Goal: Information Seeking & Learning: Learn about a topic

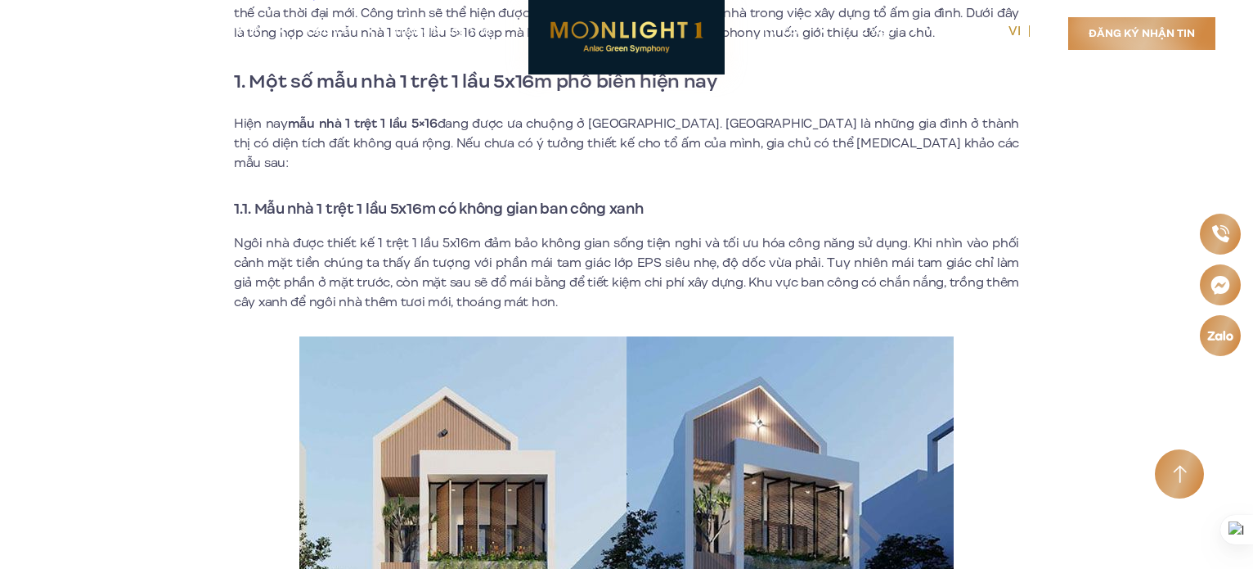
scroll to position [736, 0]
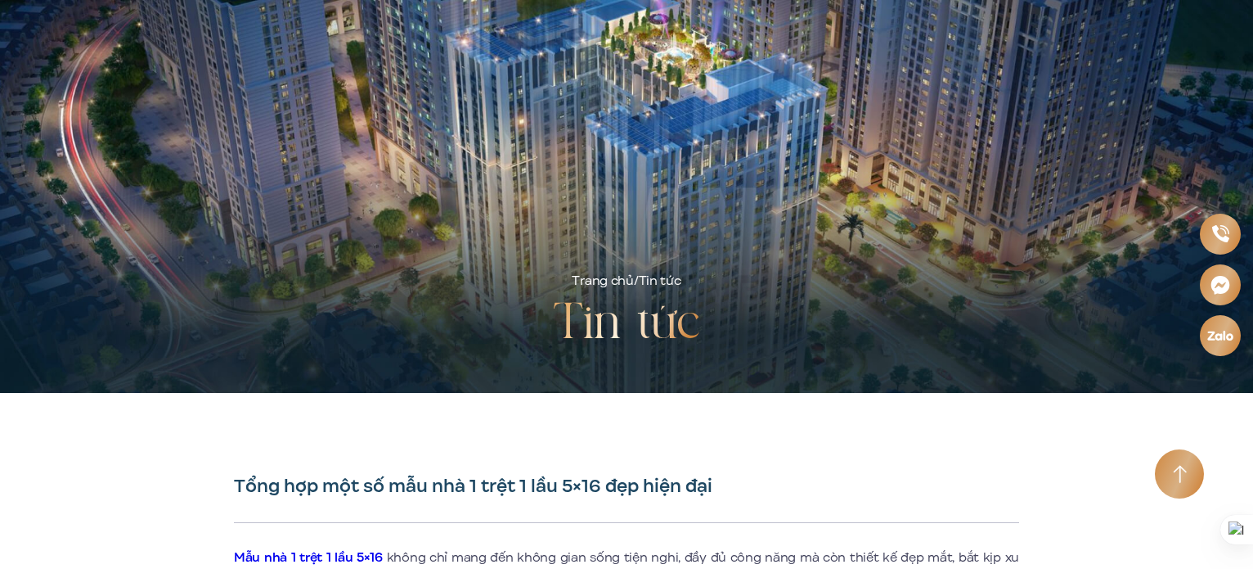
drag, startPoint x: 982, startPoint y: 9, endPoint x: 736, endPoint y: 74, distance: 254.0
click at [980, 9] on link "Liên hệ" at bounding box center [958, 8] width 84 height 17
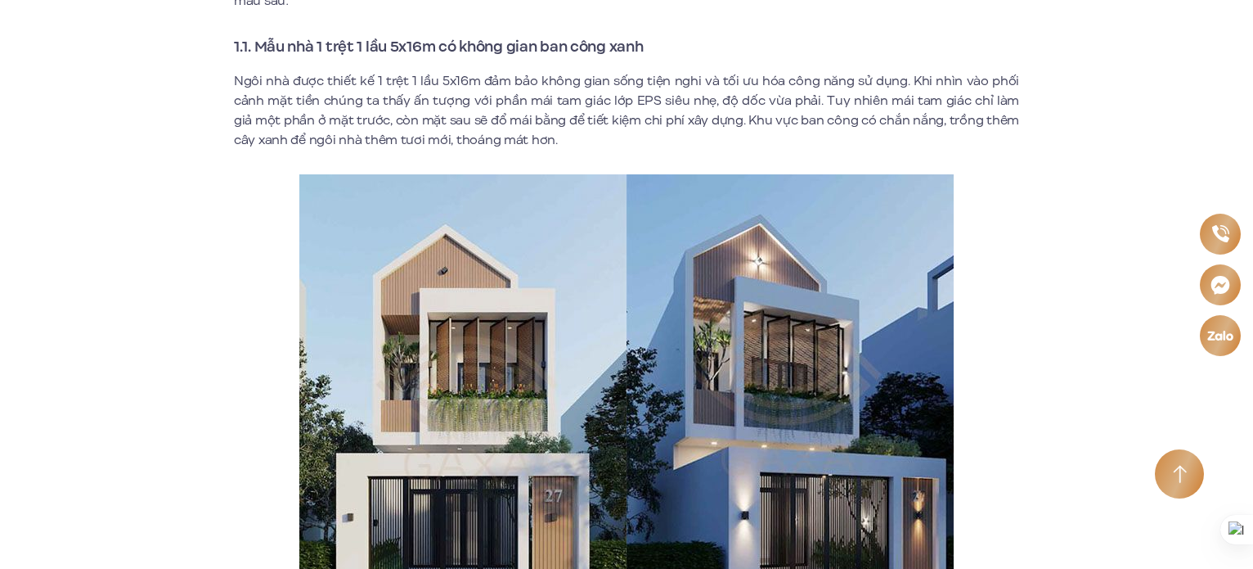
scroll to position [736, 0]
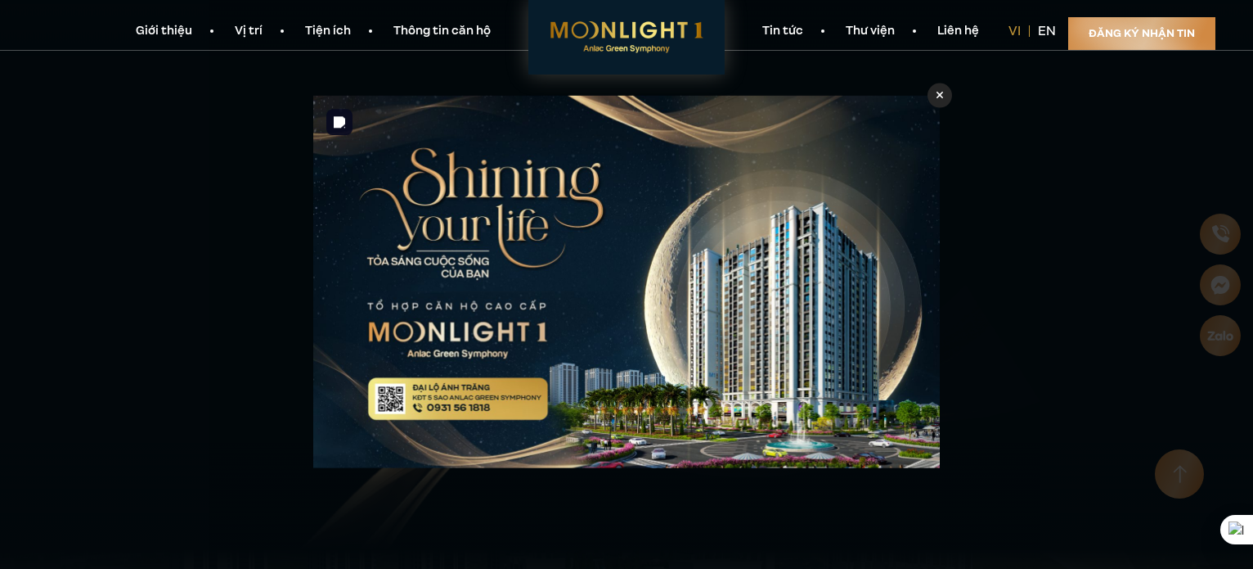
click at [931, 96] on div at bounding box center [940, 95] width 25 height 25
click at [935, 98] on div at bounding box center [940, 95] width 25 height 25
click at [940, 96] on icon at bounding box center [940, 95] width 7 height 7
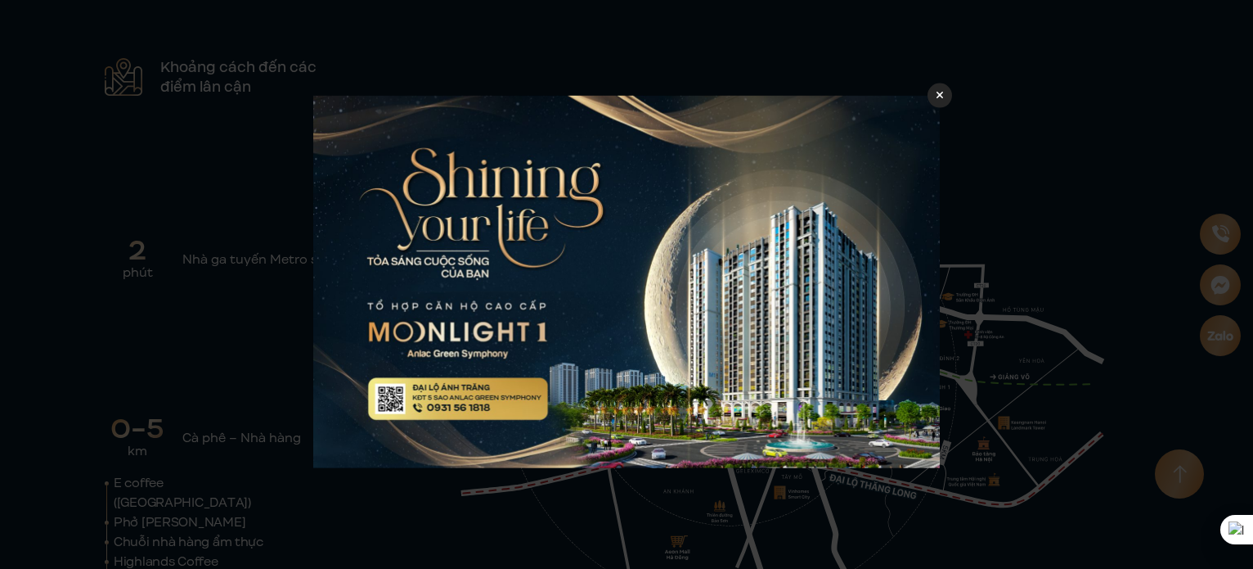
scroll to position [6946, 0]
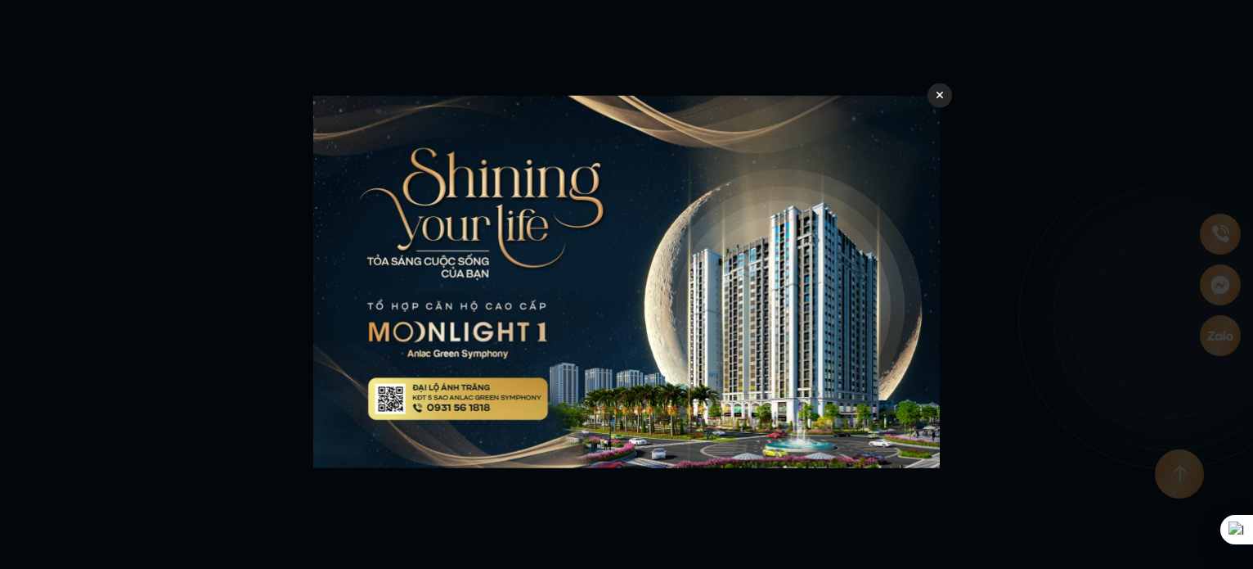
click at [947, 101] on div at bounding box center [940, 95] width 25 height 25
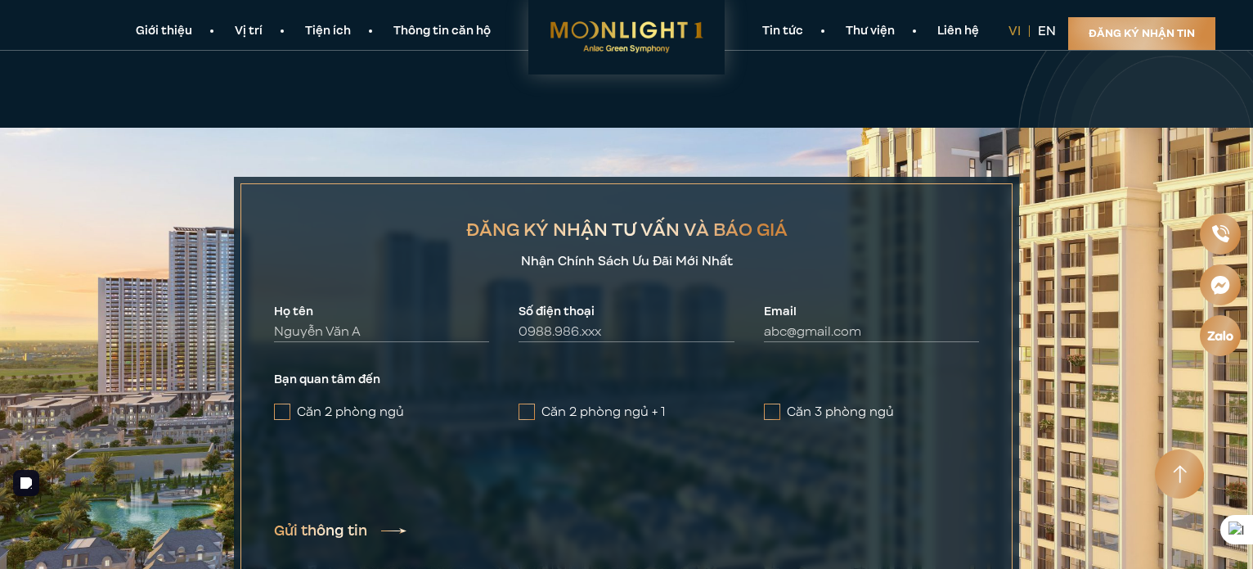
scroll to position [6619, 0]
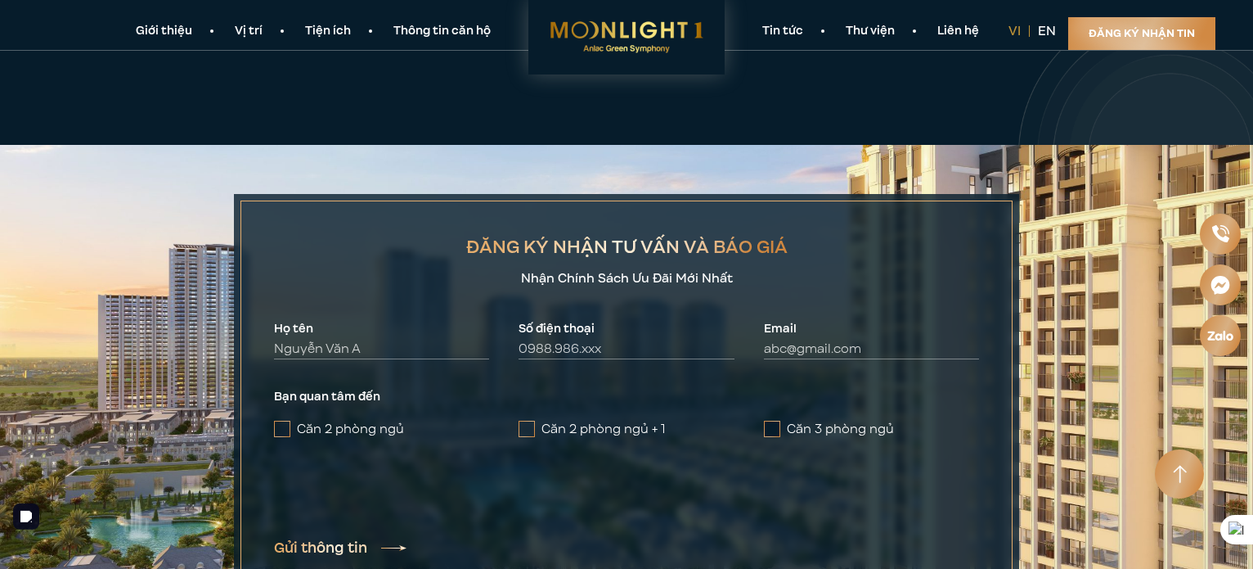
click at [777, 421] on span at bounding box center [772, 429] width 16 height 16
click at [0, 0] on input "Căn 3 phòng ngủ" at bounding box center [0, 0] width 0 height 0
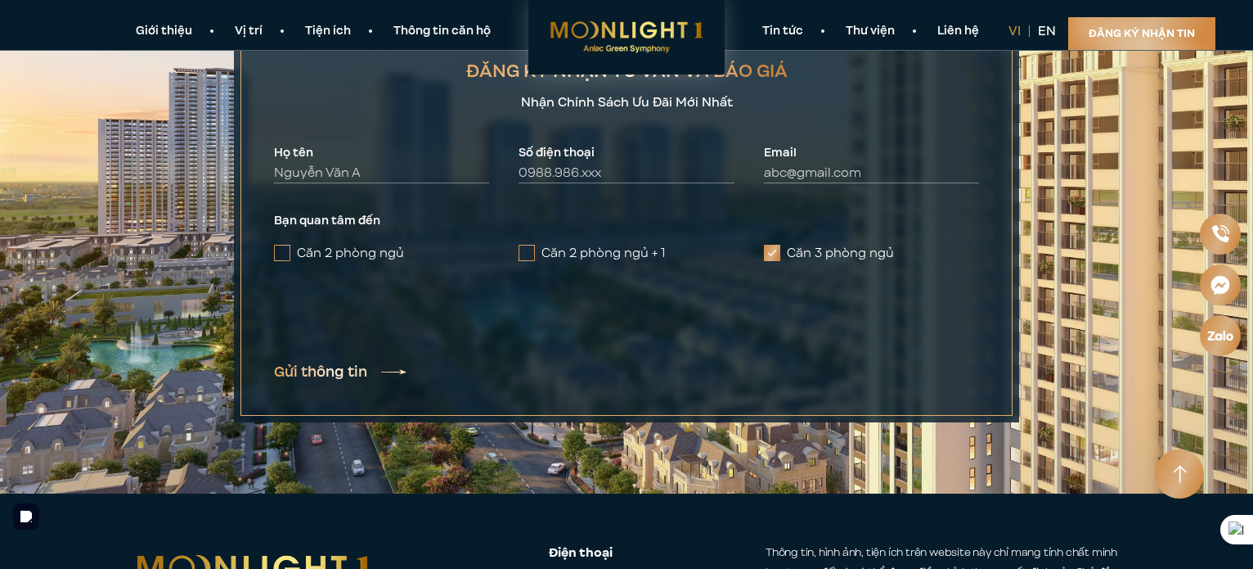
scroll to position [6946, 0]
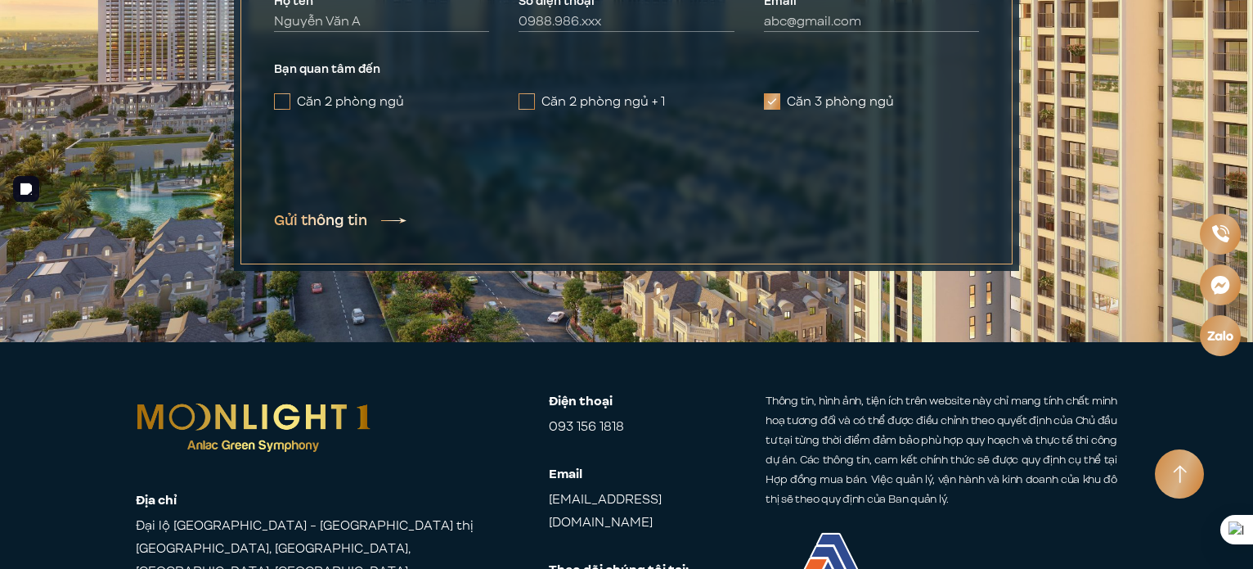
click at [353, 211] on button "Gửi thông tin" at bounding box center [340, 220] width 133 height 18
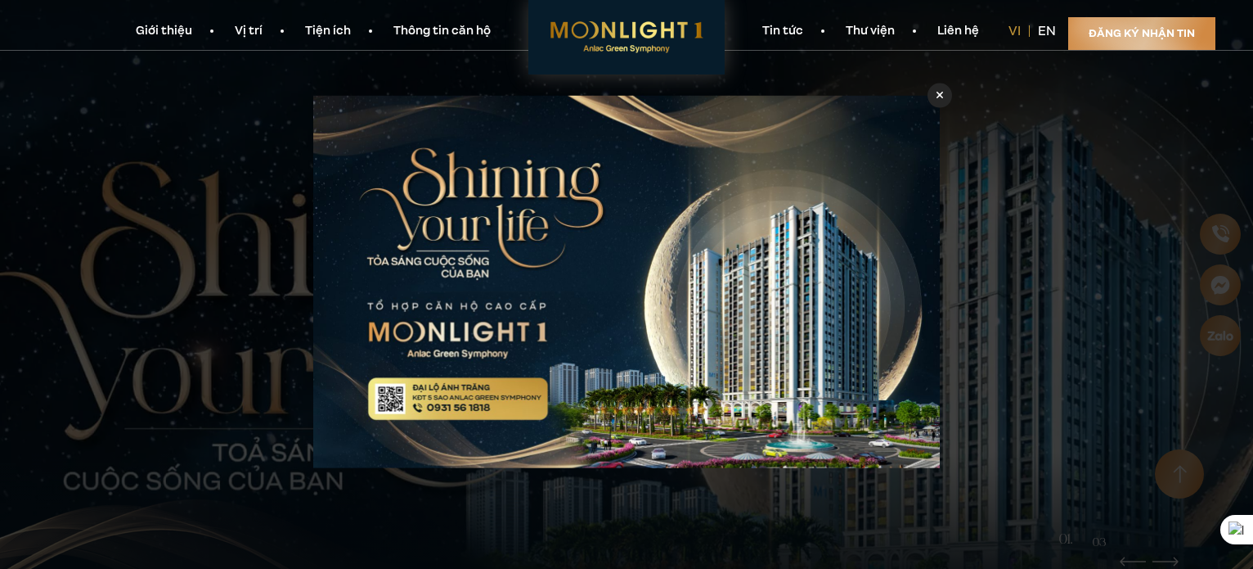
click at [937, 94] on icon at bounding box center [940, 94] width 7 height 11
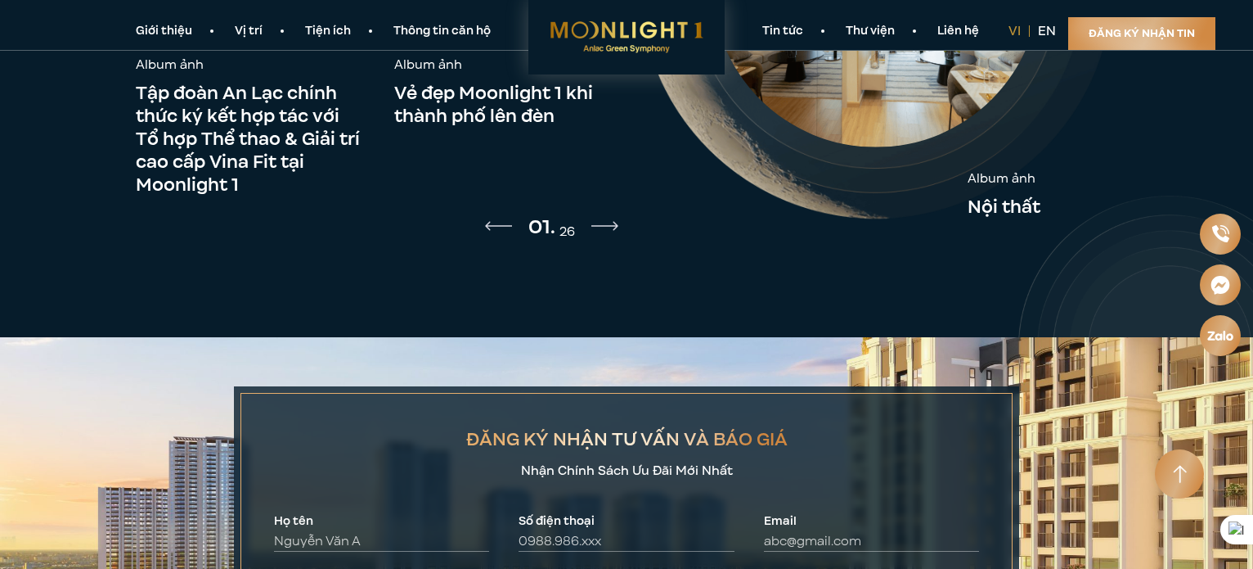
scroll to position [6374, 0]
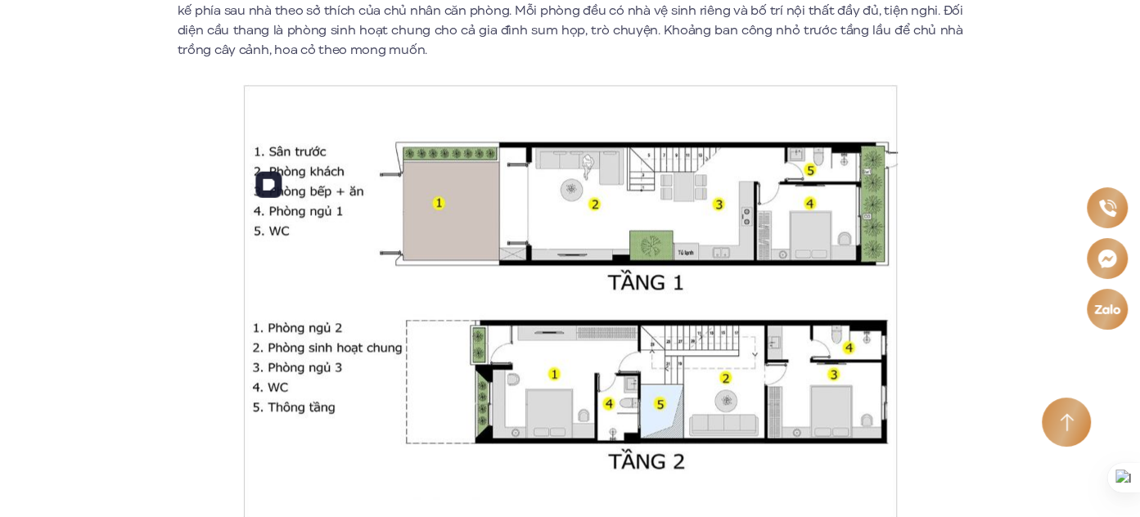
scroll to position [13971, 0]
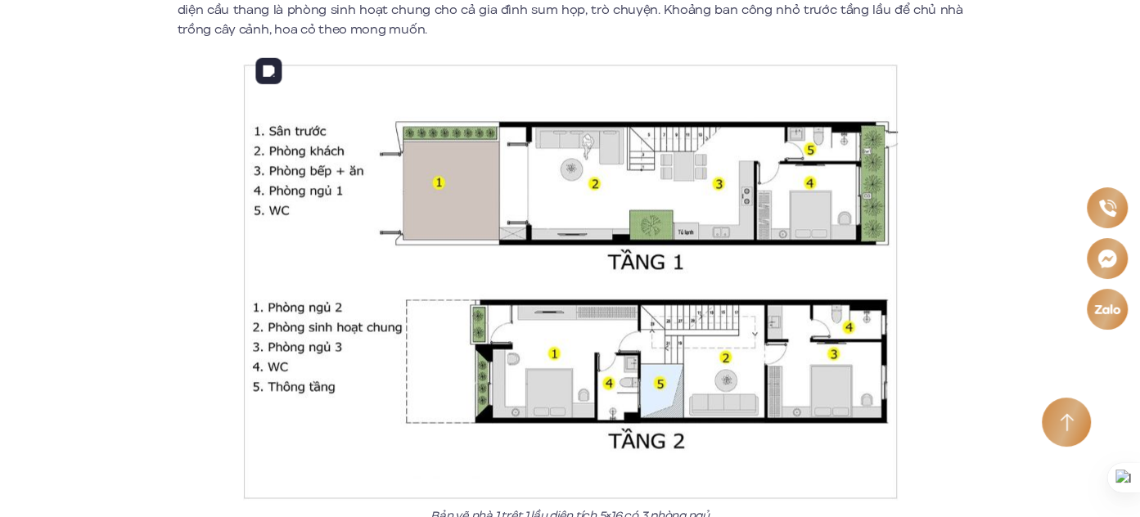
click at [281, 421] on img at bounding box center [570, 282] width 654 height 436
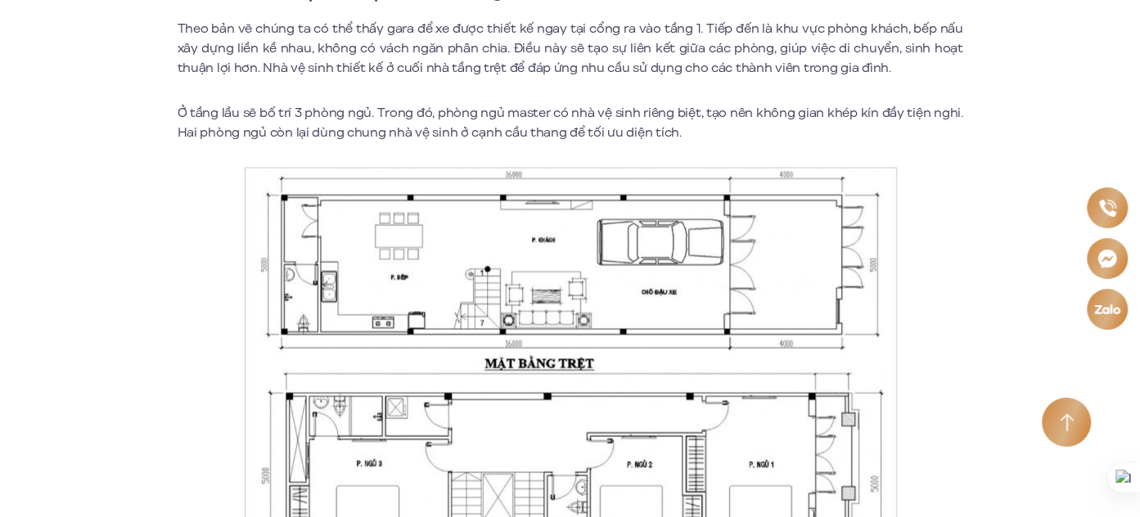
scroll to position [14565, 0]
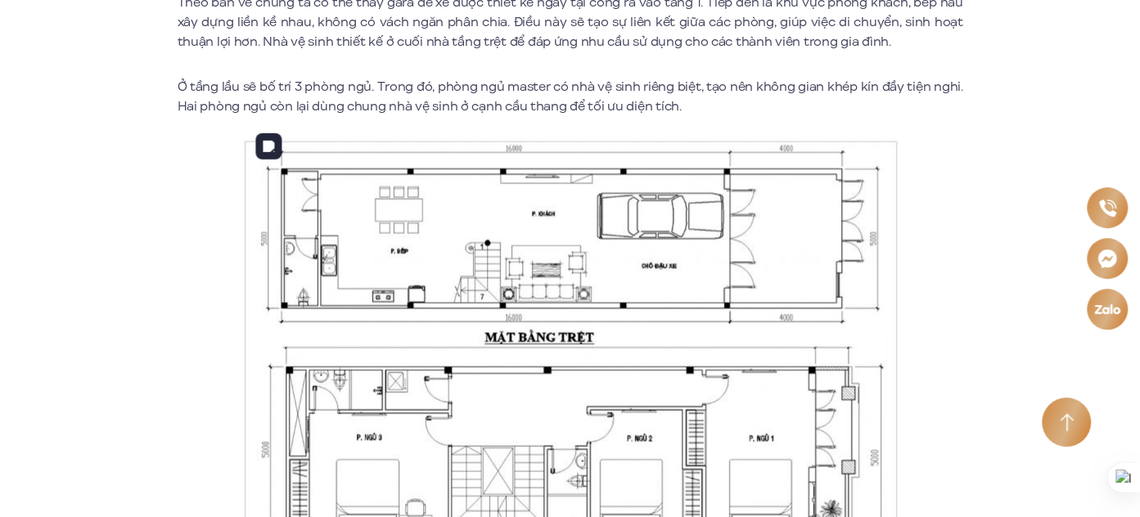
click at [461, 292] on img at bounding box center [570, 358] width 654 height 436
click at [426, 228] on img at bounding box center [570, 358] width 654 height 436
click at [445, 231] on img at bounding box center [570, 358] width 654 height 436
click at [442, 268] on img at bounding box center [570, 358] width 654 height 436
click at [481, 265] on img at bounding box center [570, 358] width 654 height 436
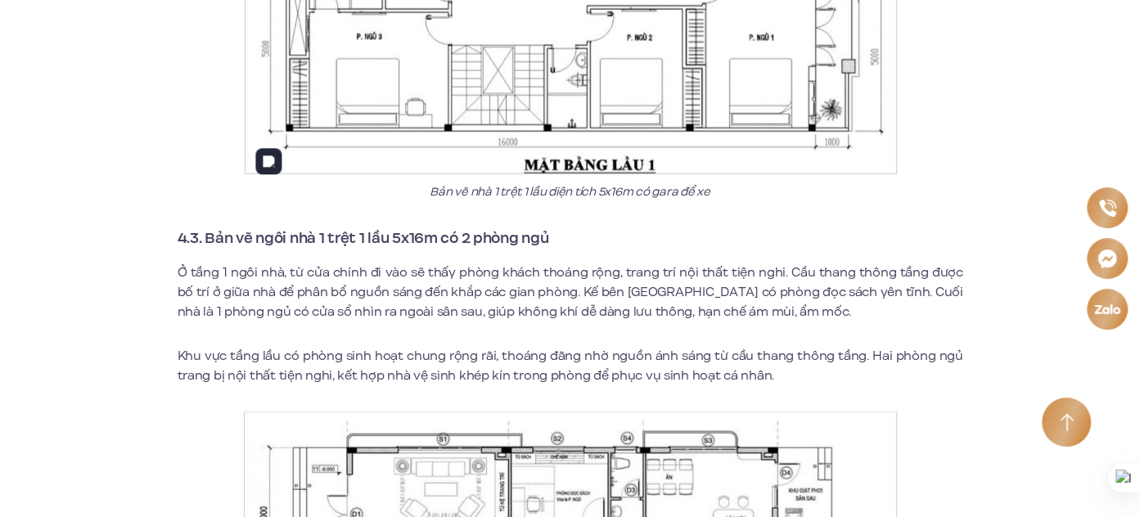
scroll to position [15235, 0]
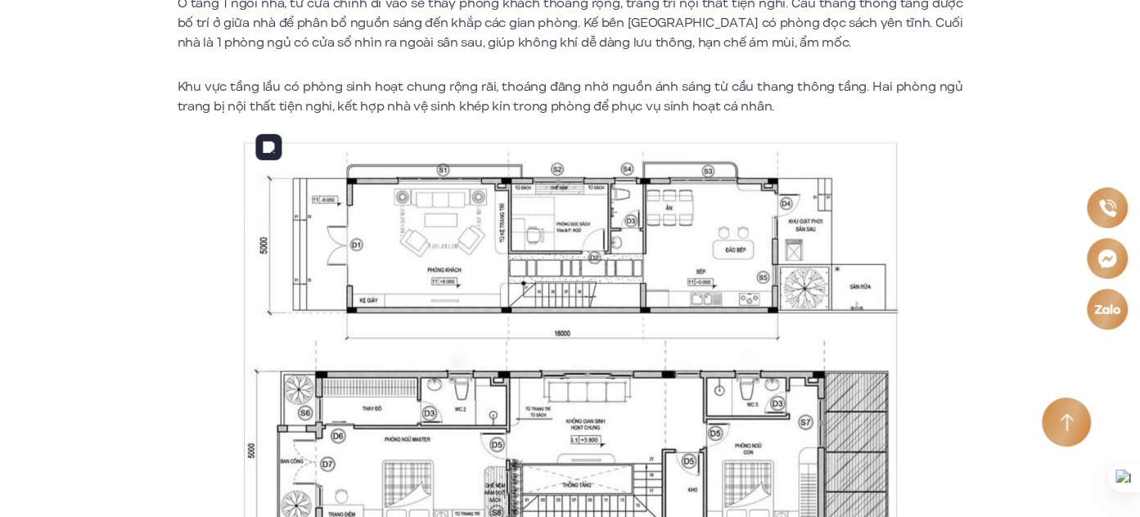
click at [425, 304] on img at bounding box center [570, 359] width 654 height 436
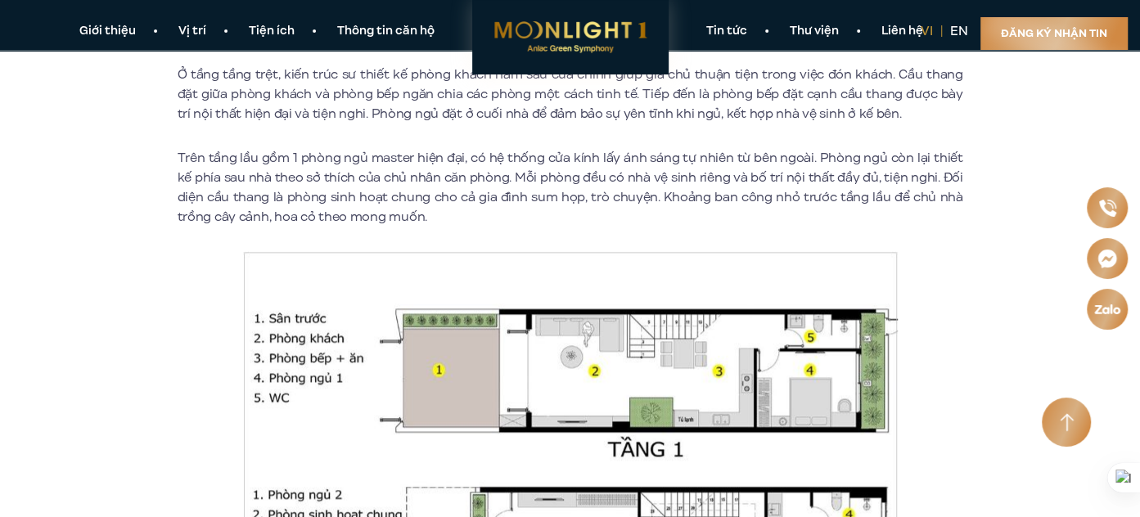
scroll to position [13747, 0]
